Goal: Information Seeking & Learning: Learn about a topic

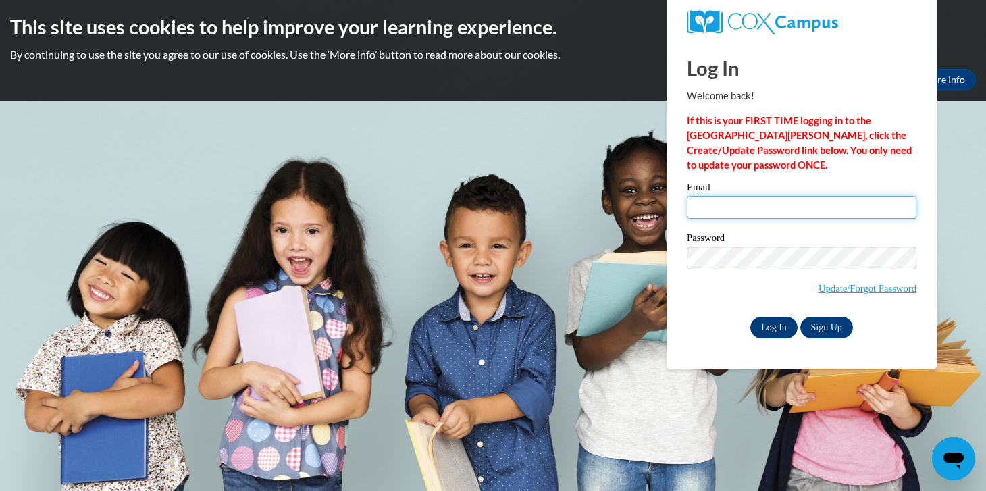
type input "[EMAIL_ADDRESS][DOMAIN_NAME]"
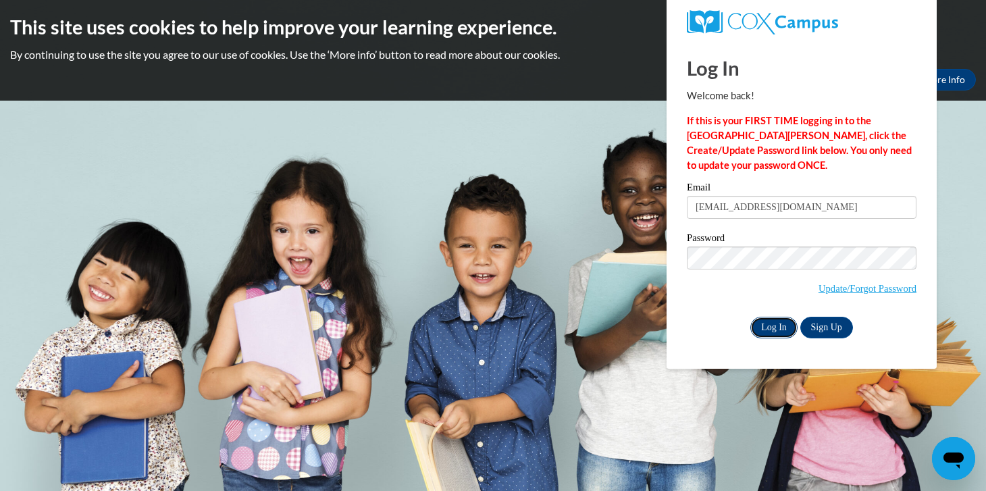
click at [777, 329] on input "Log In" at bounding box center [774, 328] width 47 height 22
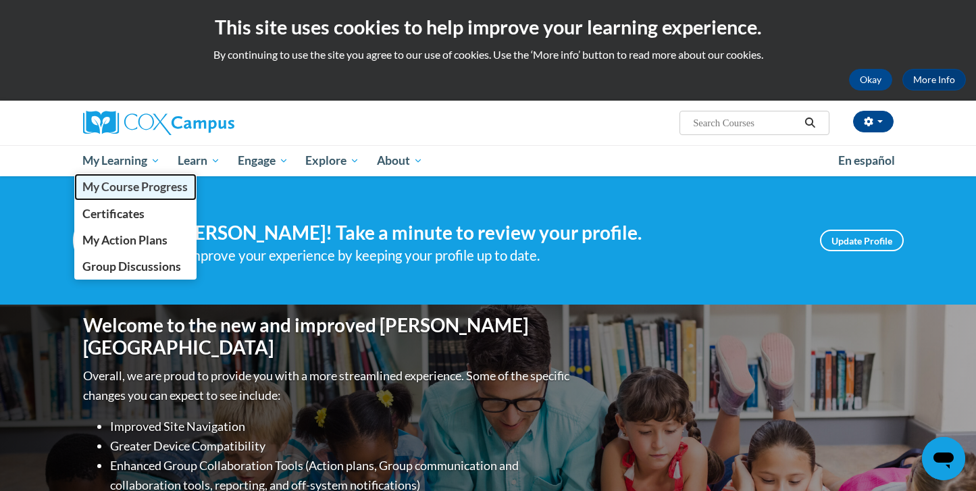
click at [139, 195] on link "My Course Progress" at bounding box center [135, 187] width 123 height 26
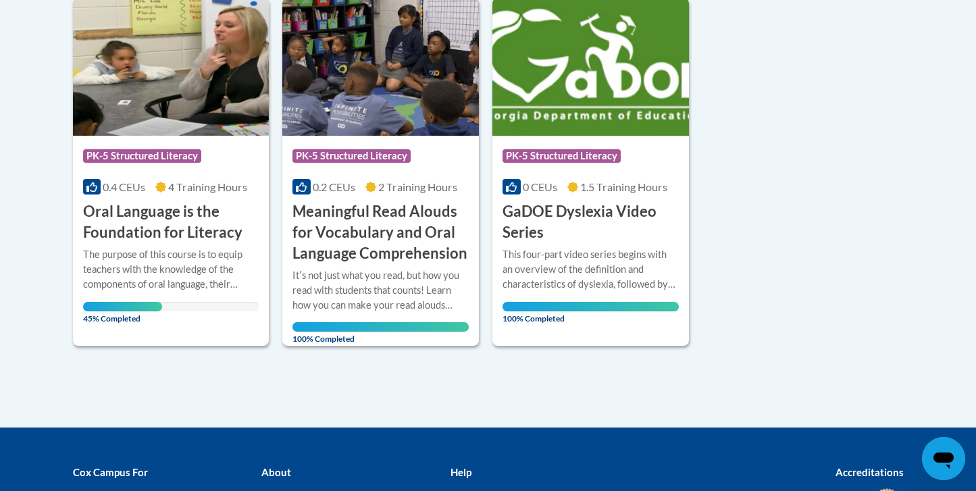
scroll to position [405, 0]
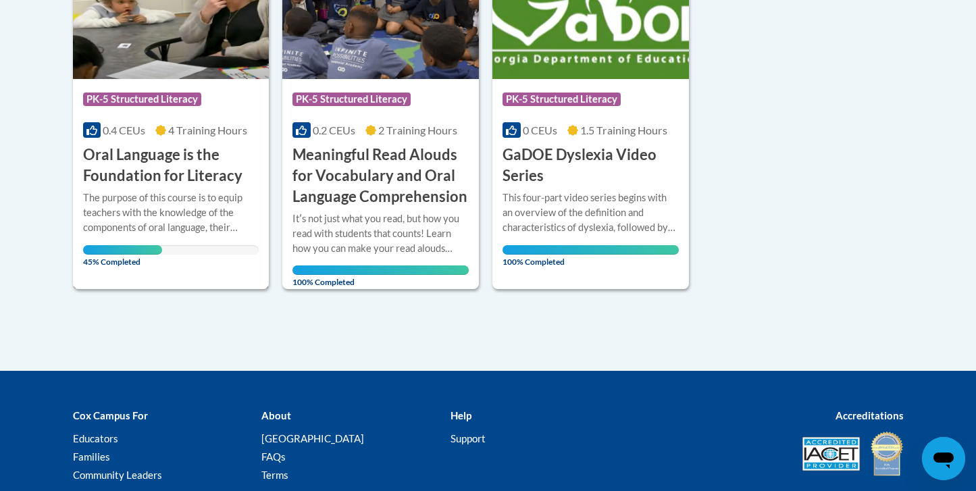
click at [201, 195] on div "The purpose of this course is to equip teachers with the knowledge of the compo…" at bounding box center [171, 213] width 176 height 45
